Goal: Information Seeking & Learning: Learn about a topic

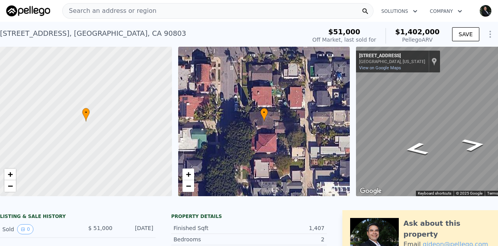
click at [101, 11] on span "Search an address or region" at bounding box center [110, 10] width 94 height 9
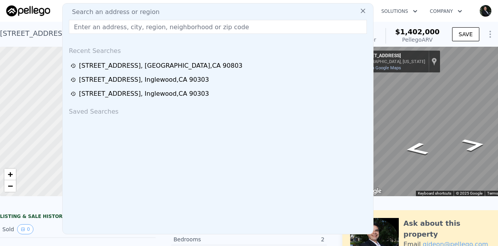
click at [103, 26] on input "text" at bounding box center [218, 27] width 298 height 14
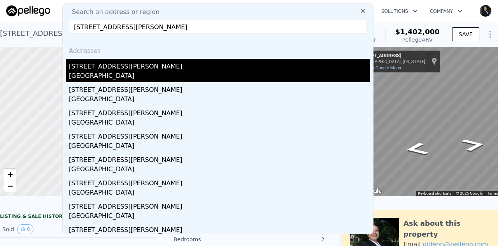
type input "[STREET_ADDRESS][PERSON_NAME]"
click at [99, 71] on div "[GEOGRAPHIC_DATA]" at bounding box center [219, 76] width 301 height 11
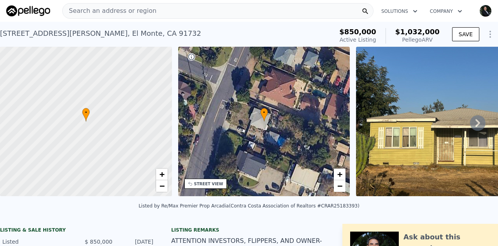
click at [470, 126] on icon at bounding box center [478, 123] width 16 height 16
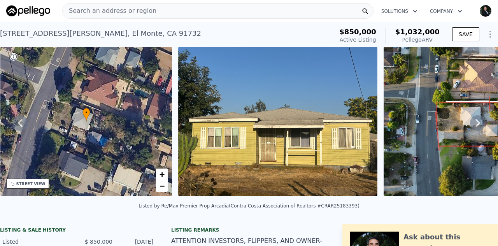
click at [470, 126] on icon at bounding box center [478, 123] width 16 height 16
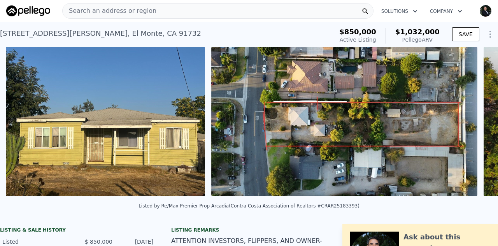
scroll to position [0, 356]
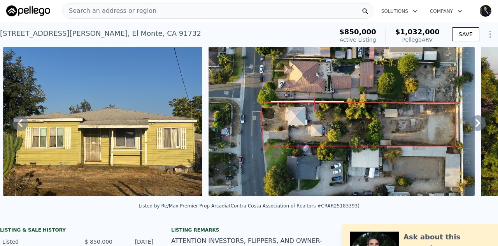
click at [470, 126] on icon at bounding box center [478, 123] width 16 height 16
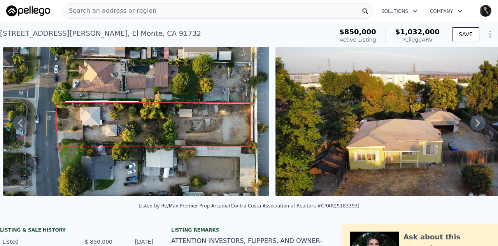
click at [470, 126] on icon at bounding box center [478, 123] width 16 height 16
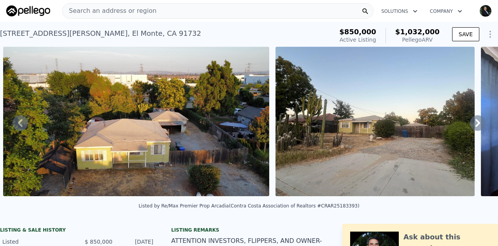
click at [470, 126] on icon at bounding box center [478, 123] width 16 height 16
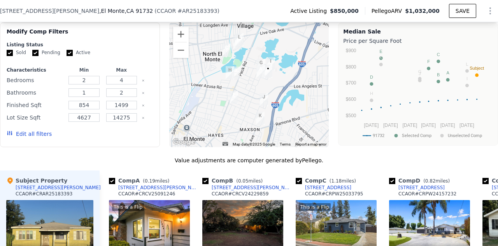
scroll to position [666, 0]
click at [181, 55] on button "Zoom out" at bounding box center [181, 50] width 16 height 16
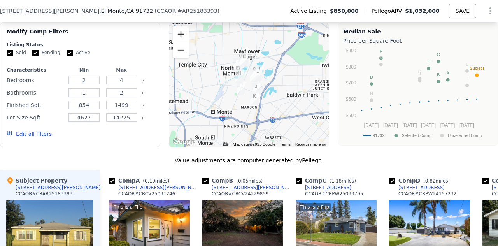
click at [177, 35] on button "Zoom in" at bounding box center [181, 34] width 16 height 16
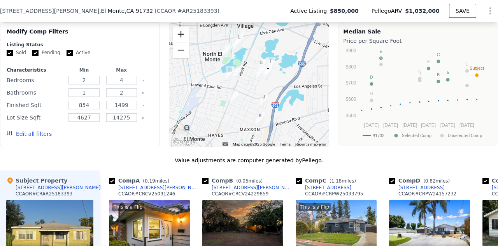
click at [177, 35] on button "Zoom in" at bounding box center [181, 34] width 16 height 16
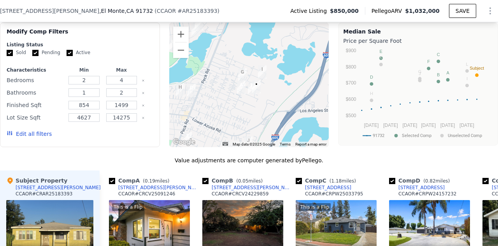
drag, startPoint x: 255, startPoint y: 84, endPoint x: 223, endPoint y: 107, distance: 38.7
click at [223, 107] on div at bounding box center [249, 85] width 160 height 124
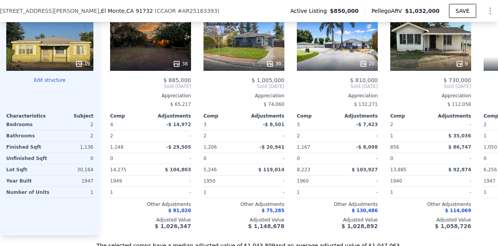
scroll to position [0, 0]
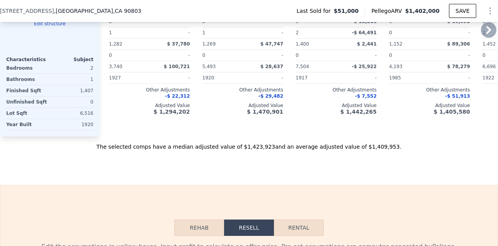
type input "0"
type input "1151"
type input "1926"
type input "3740"
type input "7504"
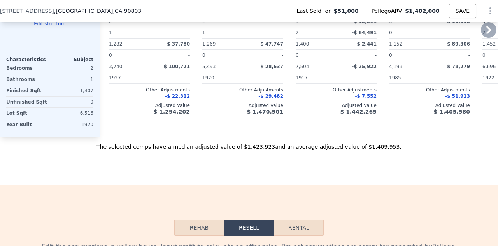
type input "$ 1,402,000"
type input "8"
type input "$ 1,265,291"
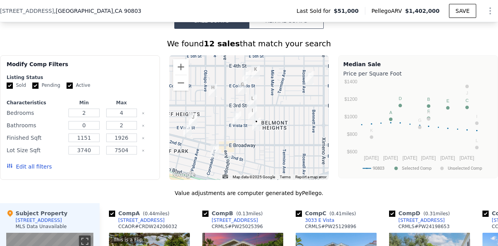
scroll to position [576, 0]
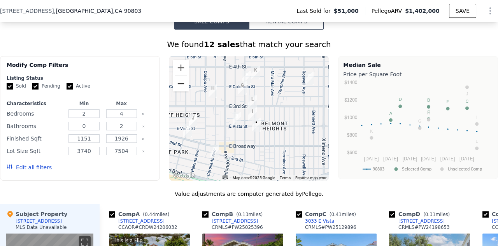
click at [175, 87] on button "Zoom out" at bounding box center [181, 84] width 16 height 16
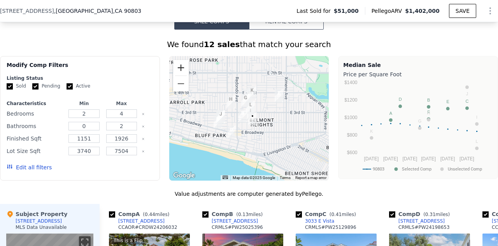
click at [177, 72] on button "Zoom in" at bounding box center [181, 68] width 16 height 16
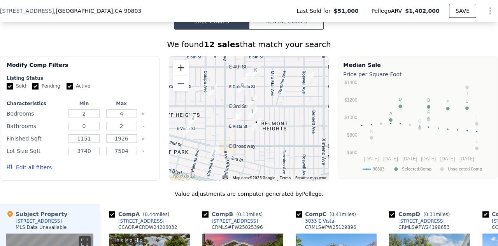
click at [177, 72] on button "Zoom in" at bounding box center [181, 68] width 16 height 16
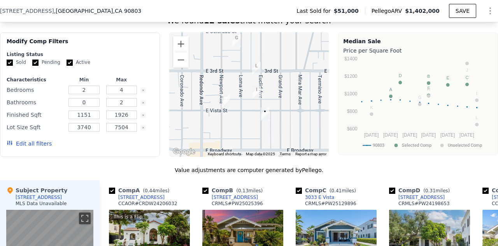
scroll to position [601, 0]
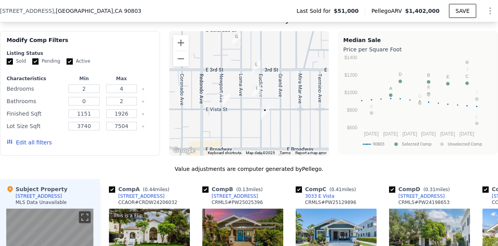
click at [201, 124] on div at bounding box center [249, 93] width 160 height 124
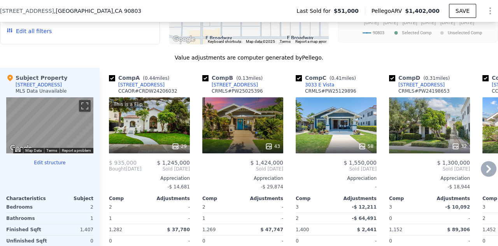
scroll to position [712, 0]
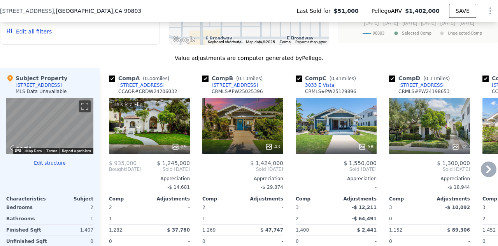
click at [153, 126] on div "This is a Flip 29" at bounding box center [149, 126] width 81 height 56
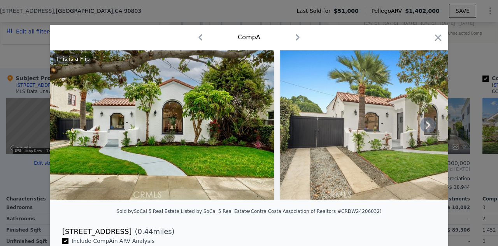
click at [423, 127] on icon at bounding box center [428, 125] width 16 height 16
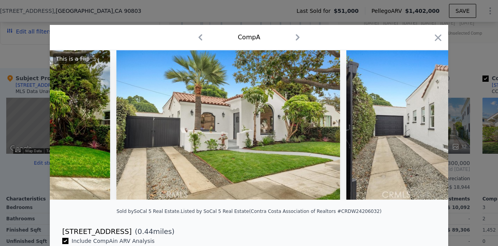
scroll to position [0, 187]
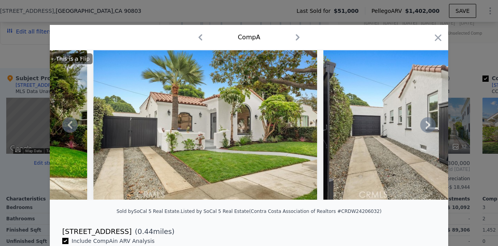
click at [423, 127] on div "This is a Flip" at bounding box center [249, 124] width 398 height 149
click at [425, 128] on icon at bounding box center [428, 125] width 16 height 16
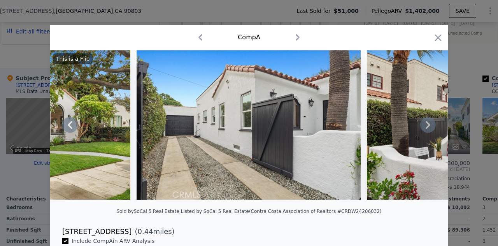
click at [425, 128] on icon at bounding box center [428, 125] width 16 height 16
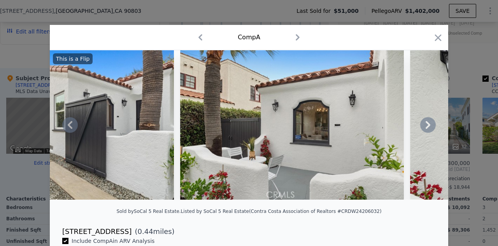
click at [425, 128] on icon at bounding box center [428, 125] width 16 height 16
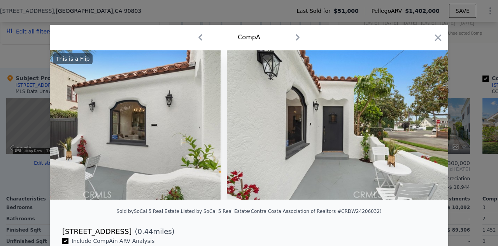
scroll to position [0, 747]
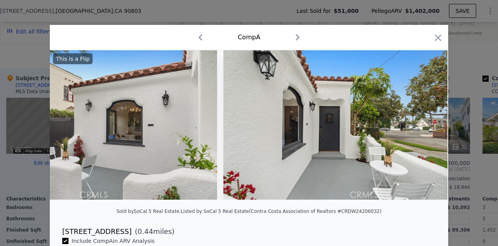
click at [425, 128] on img at bounding box center [335, 124] width 224 height 149
click at [425, 128] on icon at bounding box center [428, 125] width 16 height 16
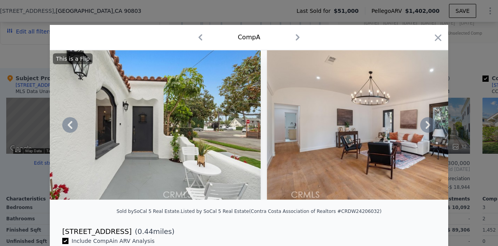
click at [425, 128] on icon at bounding box center [428, 125] width 16 height 16
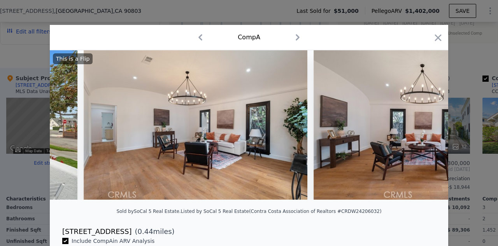
scroll to position [0, 1120]
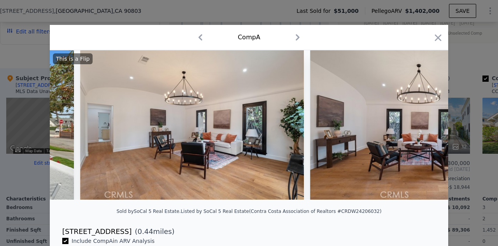
click at [425, 128] on div "This is a Flip" at bounding box center [249, 124] width 398 height 149
click at [425, 128] on icon at bounding box center [428, 125] width 16 height 16
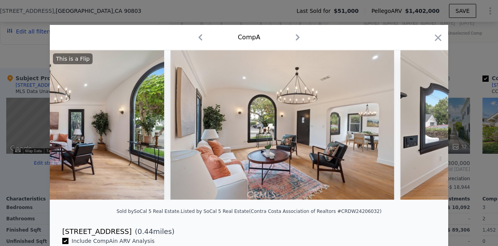
scroll to position [0, 1493]
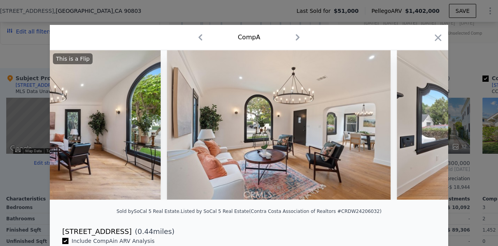
click at [425, 128] on div "This is a Flip" at bounding box center [249, 124] width 398 height 149
click at [425, 128] on icon at bounding box center [428, 125] width 16 height 16
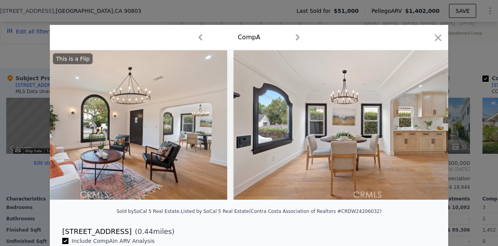
scroll to position [0, 1680]
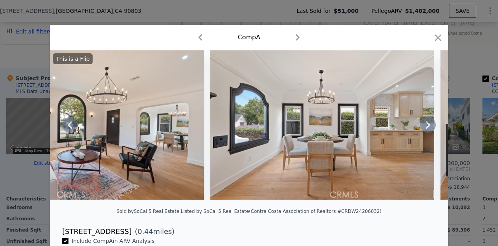
click at [425, 128] on div "This is a Flip" at bounding box center [249, 124] width 398 height 149
click at [425, 128] on icon at bounding box center [428, 125] width 16 height 16
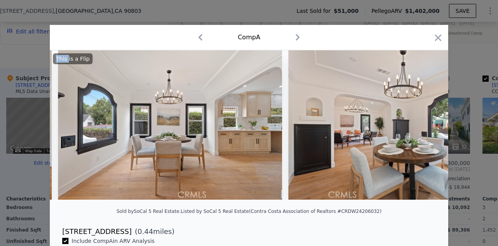
scroll to position [0, 1867]
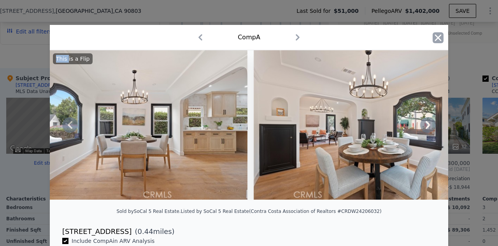
click at [435, 39] on icon "button" at bounding box center [437, 37] width 11 height 11
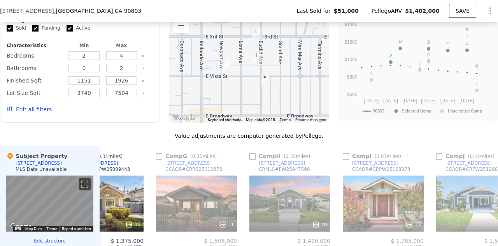
scroll to position [0, 514]
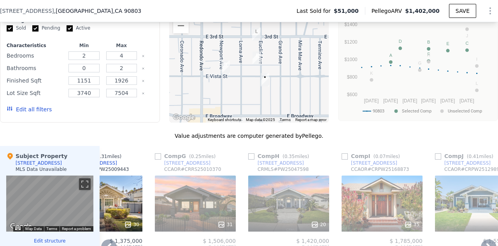
click at [347, 159] on input "checkbox" at bounding box center [344, 156] width 6 height 6
checkbox input "true"
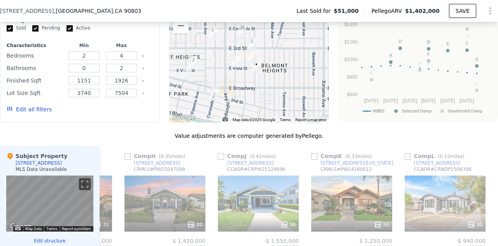
scroll to position [0, 746]
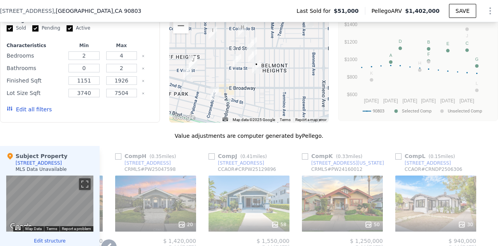
click at [395, 159] on input "checkbox" at bounding box center [398, 156] width 6 height 6
checkbox input "true"
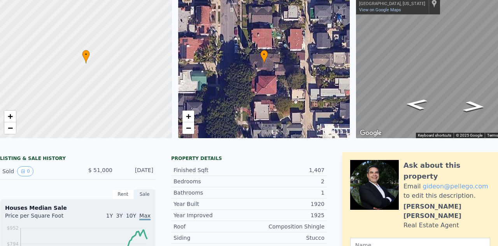
scroll to position [0, 0]
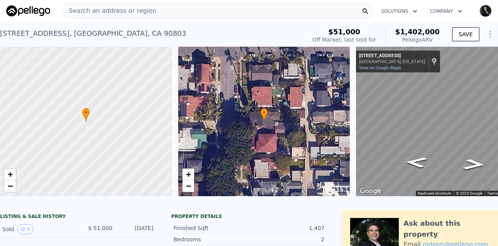
click at [99, 14] on span "Search an address or region" at bounding box center [110, 10] width 94 height 9
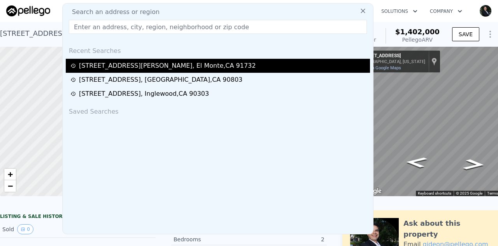
click at [100, 65] on div "[STREET_ADDRESS][PERSON_NAME]" at bounding box center [167, 65] width 177 height 9
type input "1"
type input "854"
type input "1499"
type input "4627"
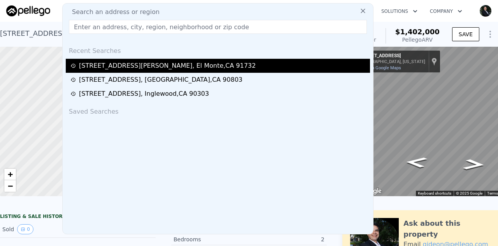
type input "14275"
type input "$ 1,032,000"
type input "7"
type input "$ 56,450"
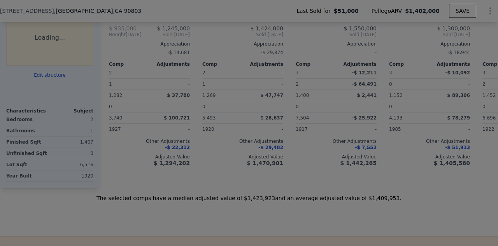
type input "0"
type input "1151"
type input "1926"
type input "3740"
type input "7504"
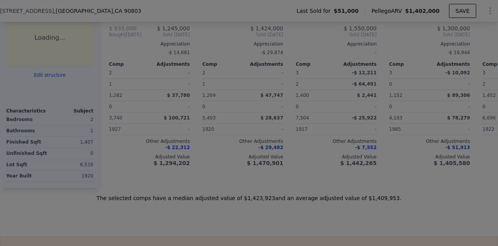
type input "$ 1,402,000"
type input "8"
type input "$ 1,265,291"
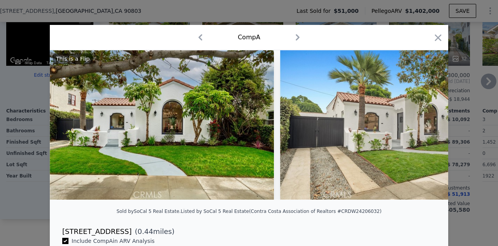
scroll to position [744, 0]
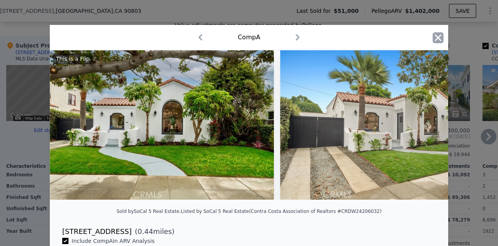
click at [437, 34] on icon "button" at bounding box center [437, 37] width 11 height 11
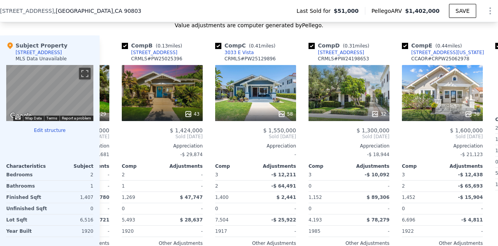
scroll to position [0, 81]
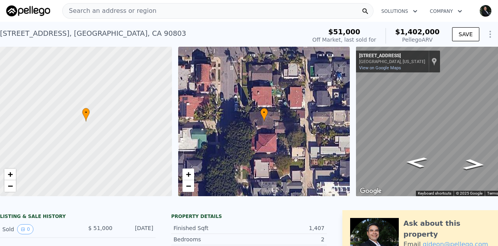
click at [121, 12] on span "Search an address or region" at bounding box center [110, 10] width 94 height 9
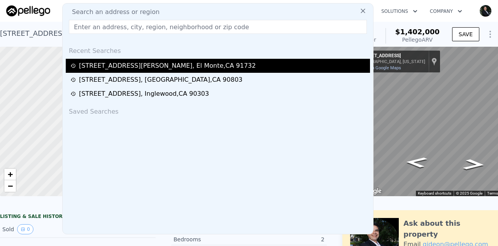
click at [105, 67] on div "[STREET_ADDRESS][PERSON_NAME]" at bounding box center [167, 65] width 177 height 9
type input "1"
type input "854"
type input "1499"
type input "4627"
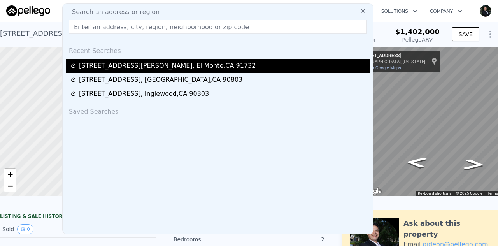
type input "14275"
type input "$ 1,032,000"
type input "7"
type input "$ 56,450"
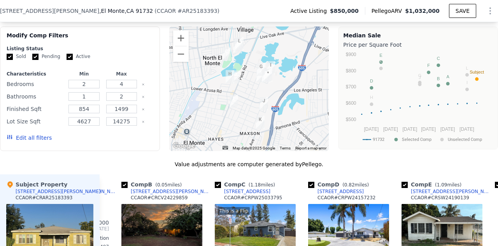
scroll to position [667, 0]
